Goal: Learn about a topic: Learn about a topic

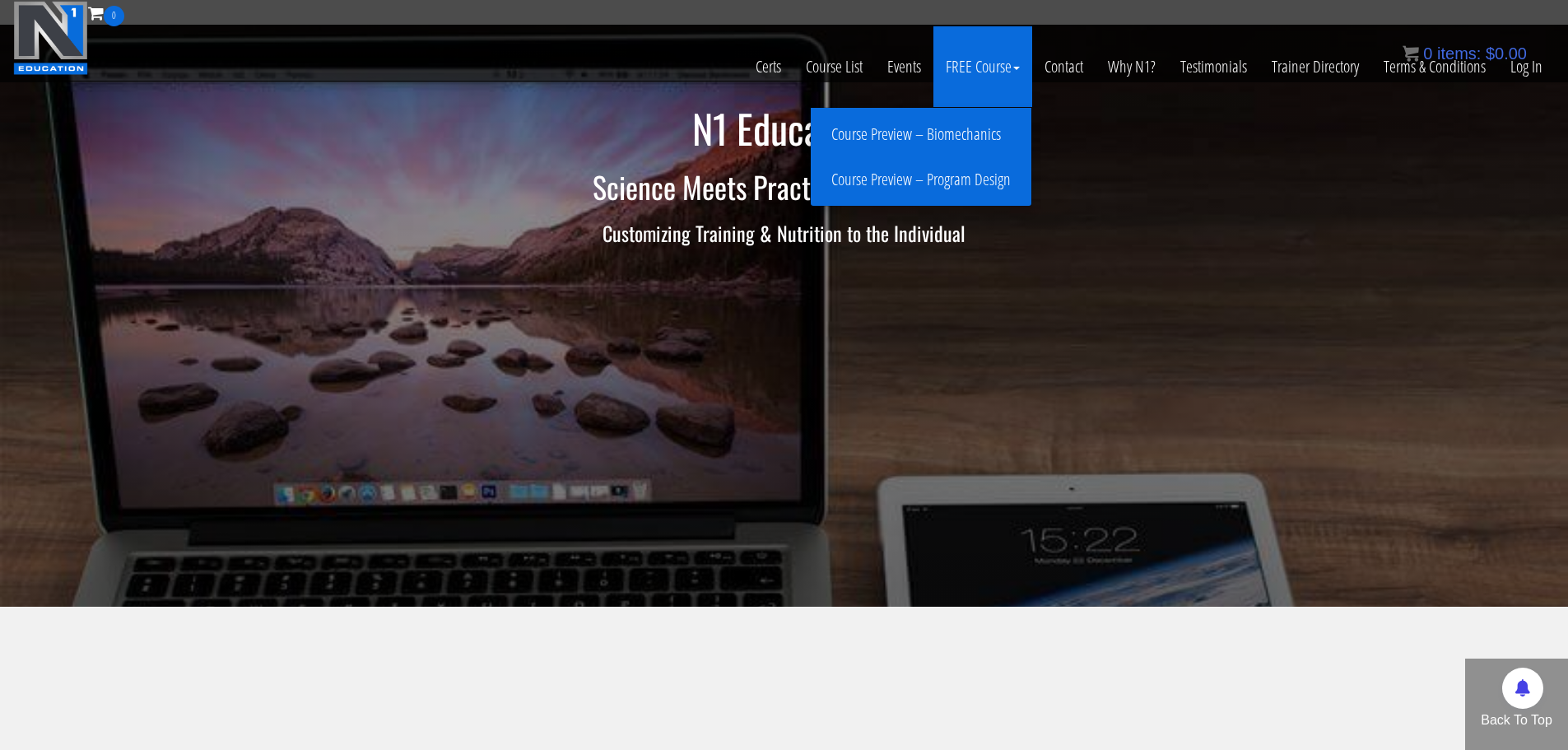
click at [961, 134] on link "Course Preview – Biomechanics" at bounding box center [921, 134] width 212 height 29
click at [945, 125] on link "Course Preview – Biomechanics" at bounding box center [921, 134] width 212 height 29
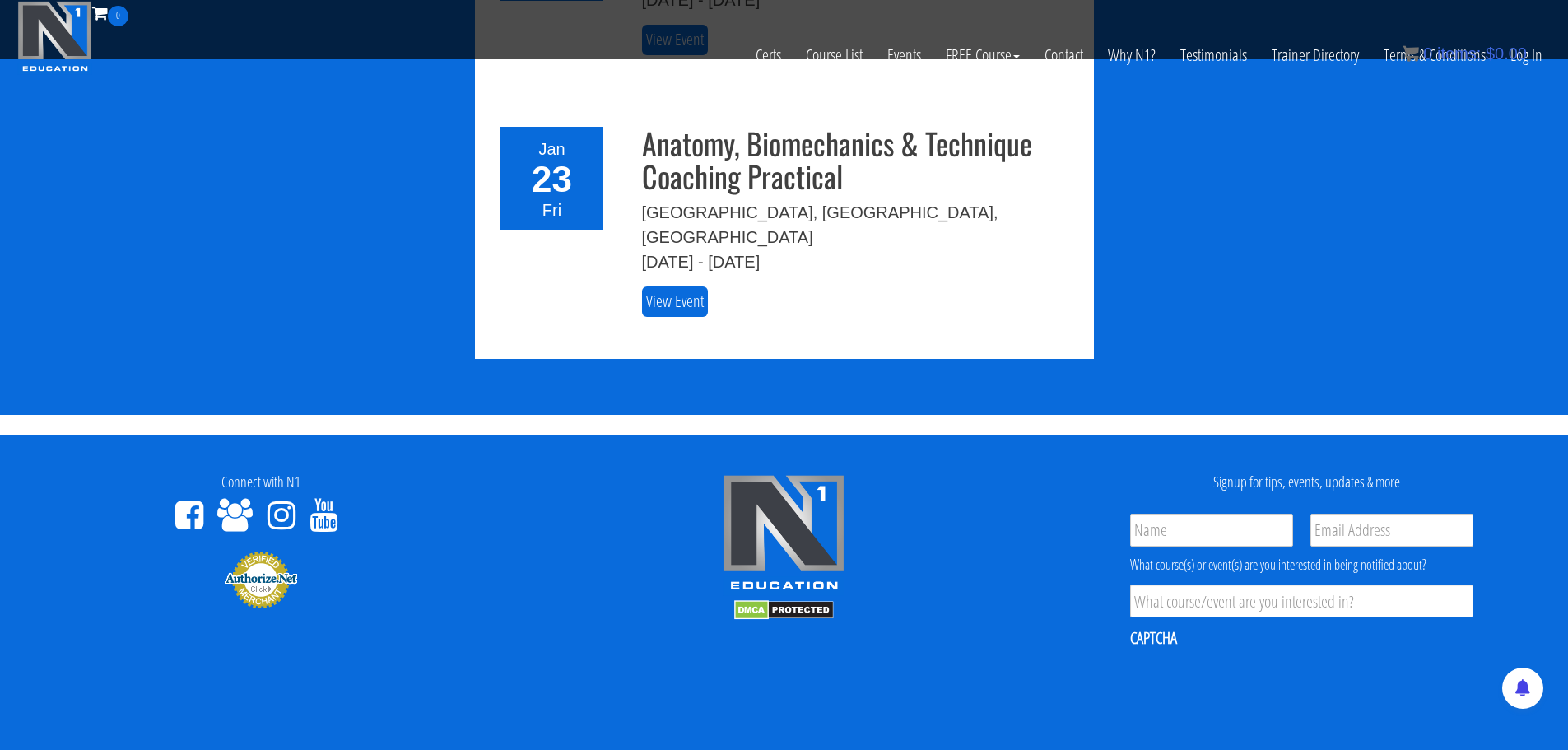
scroll to position [2838, 0]
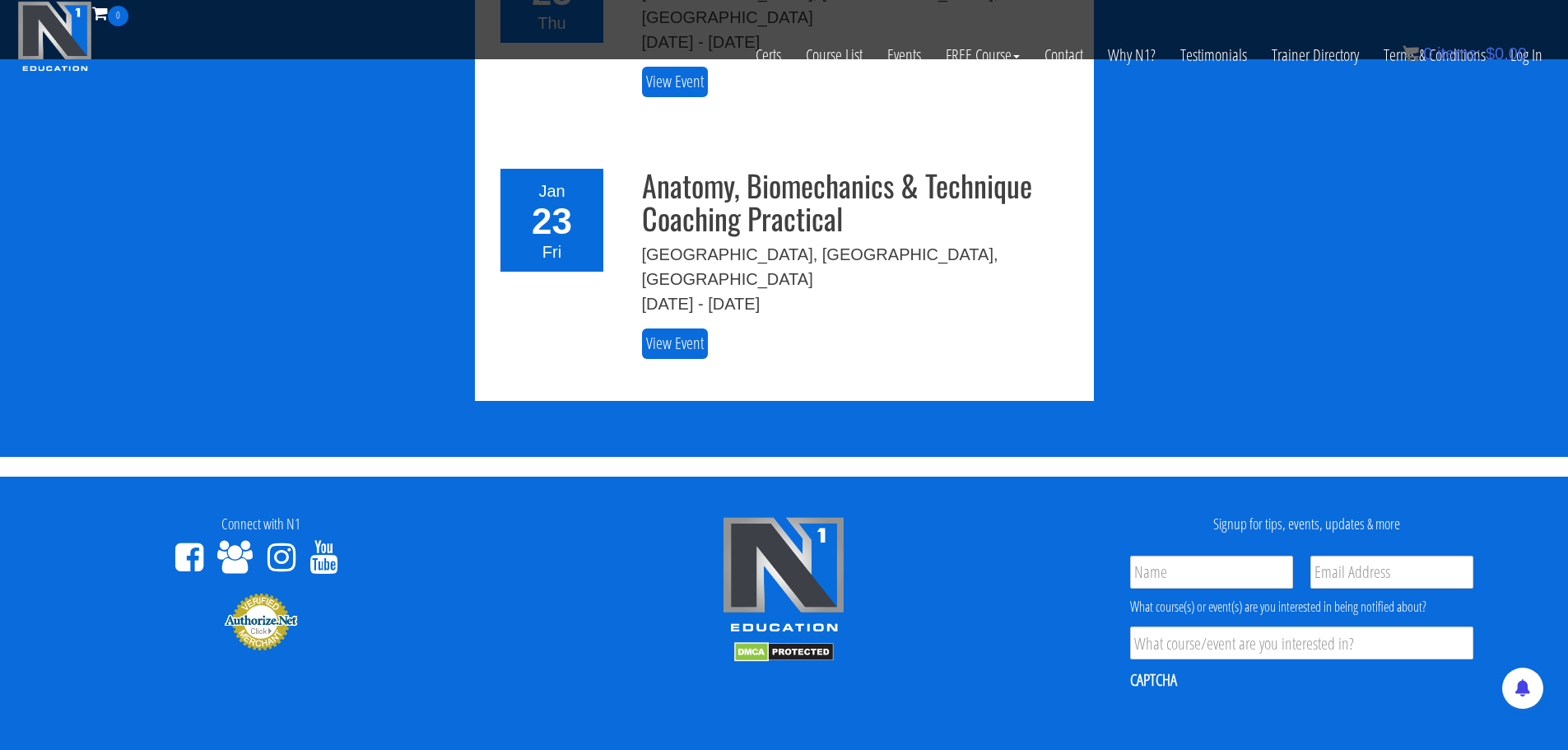
click at [312, 541] on icon at bounding box center [324, 557] width 28 height 33
